Goal: Task Accomplishment & Management: Manage account settings

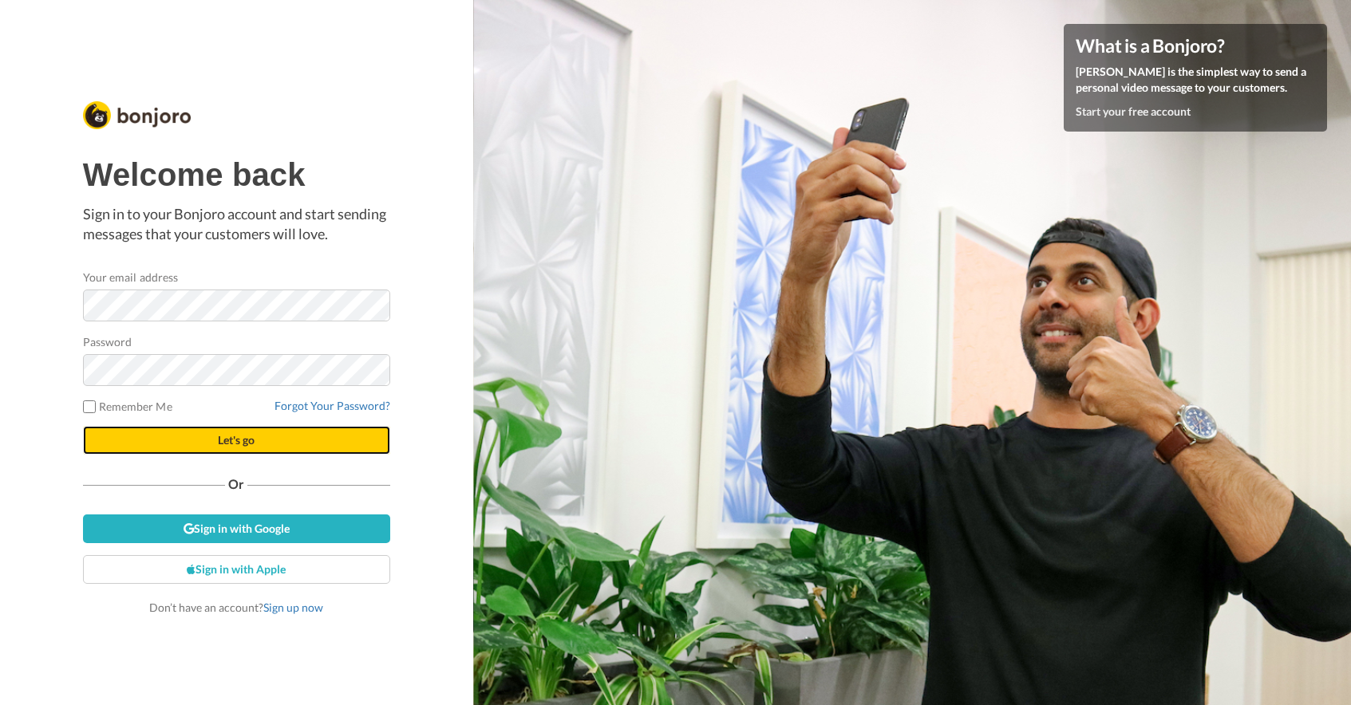
click at [218, 438] on span "Let's go" at bounding box center [236, 440] width 37 height 14
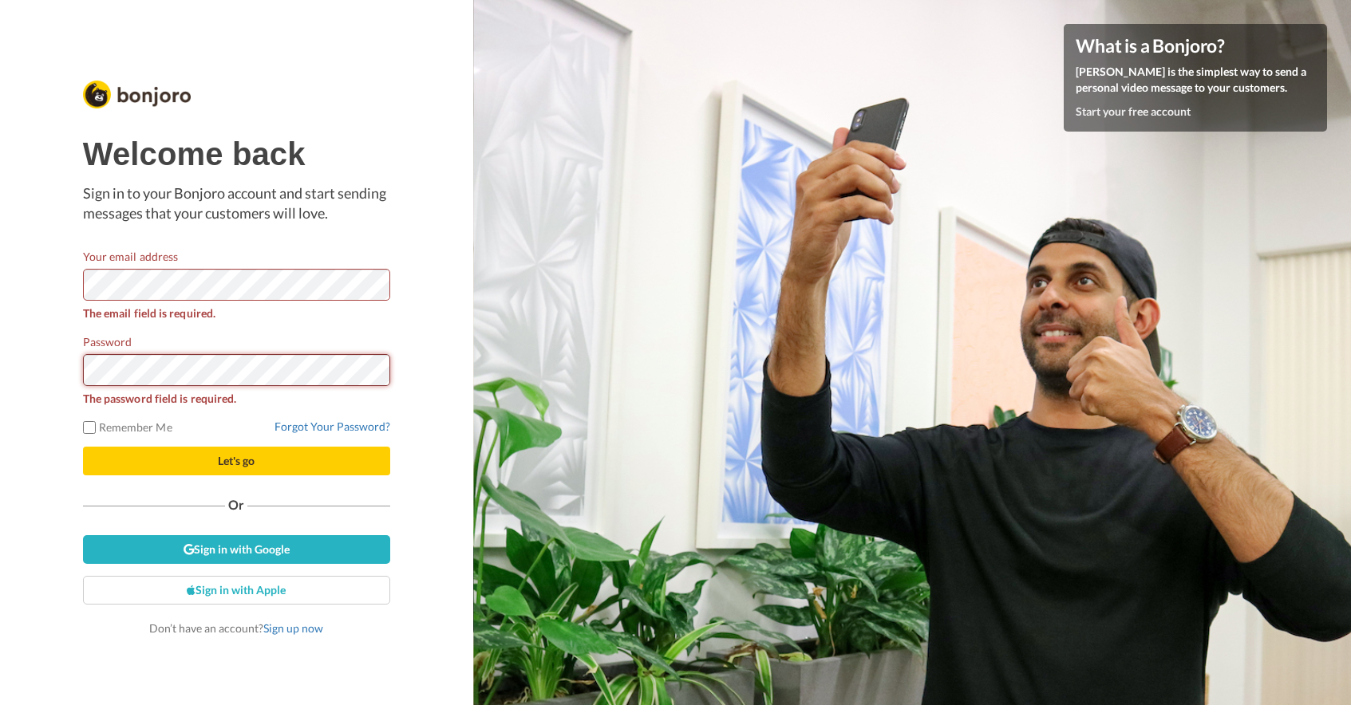
click at [83, 447] on button "Let's go" at bounding box center [236, 461] width 307 height 29
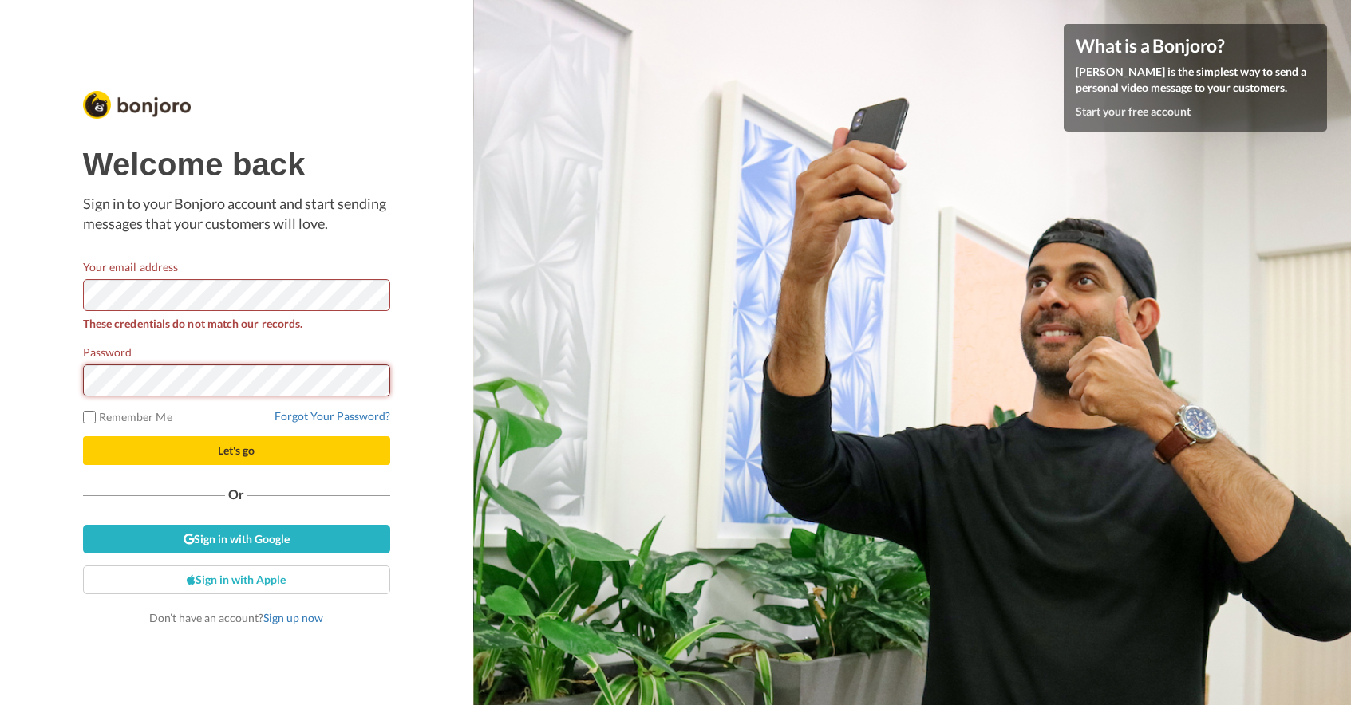
click at [83, 436] on button "Let's go" at bounding box center [236, 450] width 307 height 29
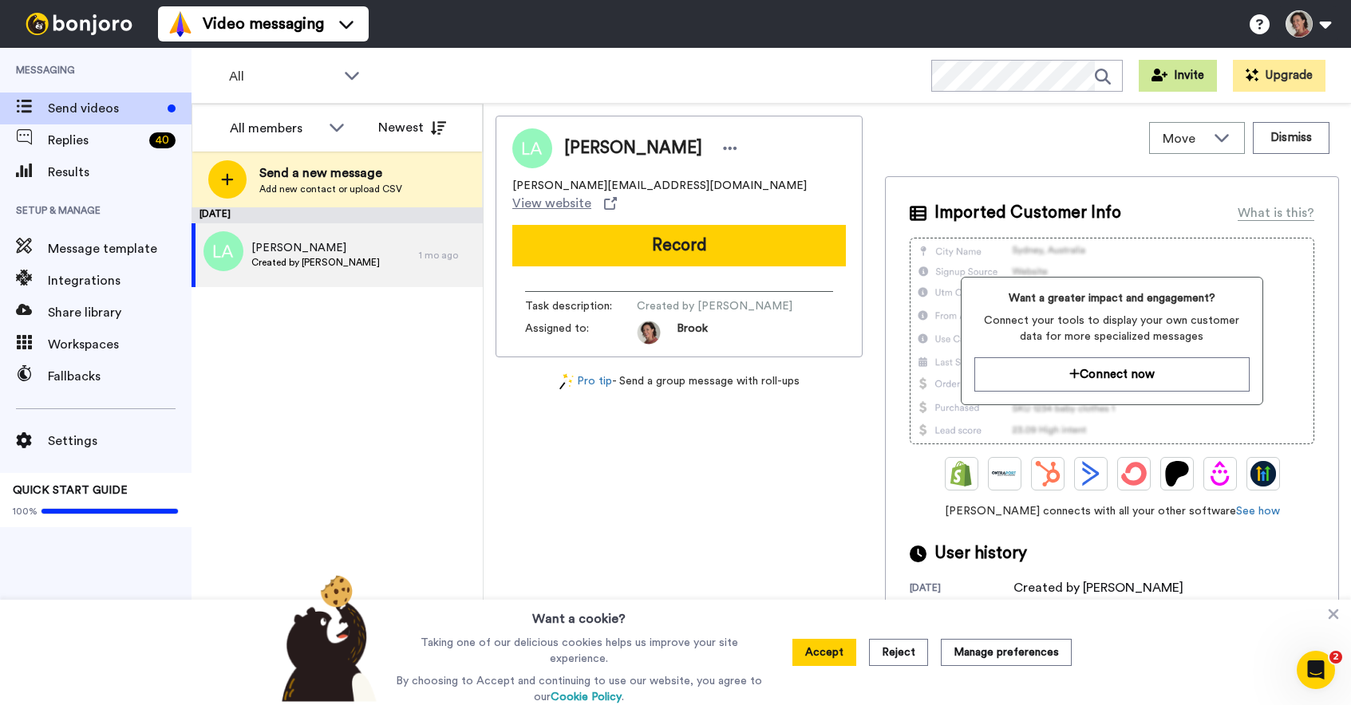
click at [1181, 77] on button "Invite" at bounding box center [1177, 76] width 78 height 32
